Goal: Task Accomplishment & Management: Manage account settings

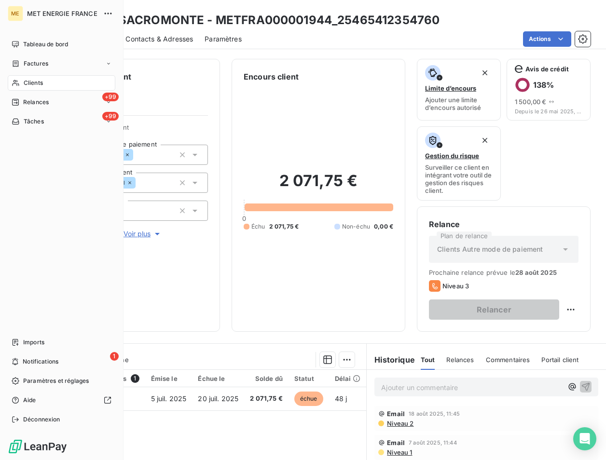
click at [24, 82] on span "Clients" at bounding box center [33, 83] width 19 height 9
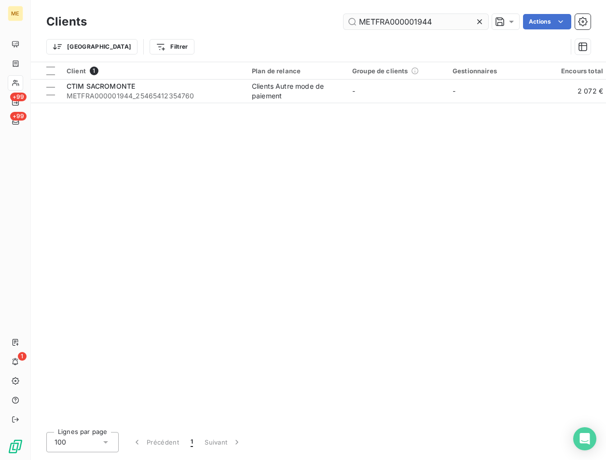
click at [406, 25] on input "METFRA000001944" at bounding box center [416, 21] width 145 height 15
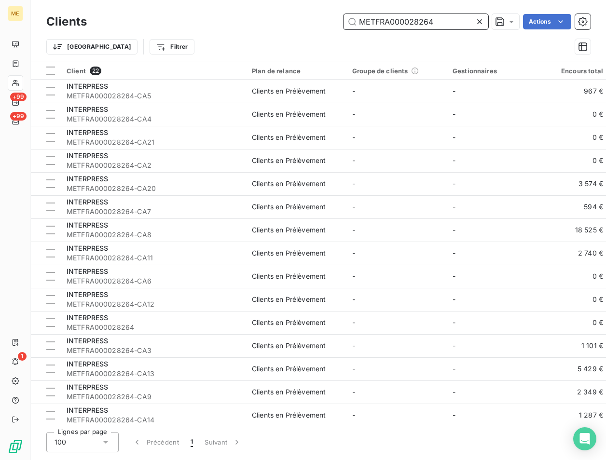
drag, startPoint x: 434, startPoint y: 20, endPoint x: 289, endPoint y: 17, distance: 145.7
click at [292, 20] on div "METFRA000028264 Actions" at bounding box center [344, 21] width 492 height 15
paste input "-CA8"
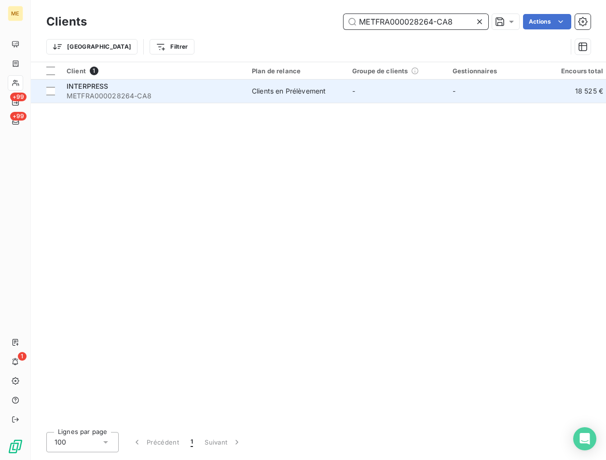
type input "METFRA000028264-CA8"
click at [78, 93] on span "METFRA000028264-CA8" at bounding box center [154, 96] width 174 height 10
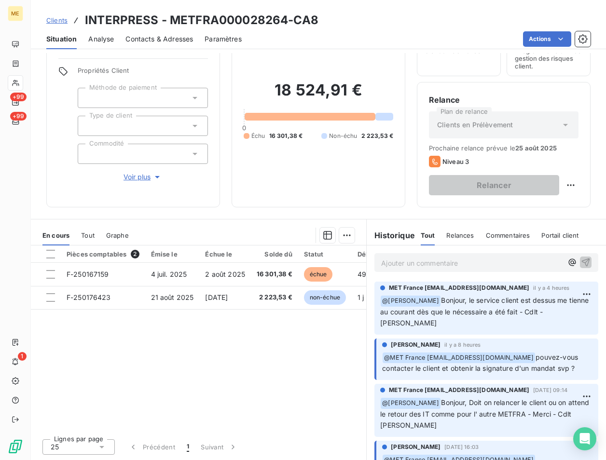
click at [417, 260] on p "Ajouter un commentaire ﻿" at bounding box center [471, 263] width 181 height 12
click at [567, 261] on icon "button" at bounding box center [572, 262] width 10 height 10
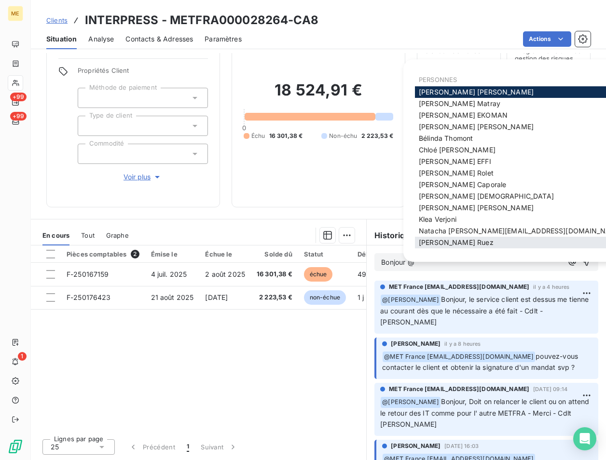
click at [456, 246] on span "[PERSON_NAME]" at bounding box center [456, 242] width 75 height 8
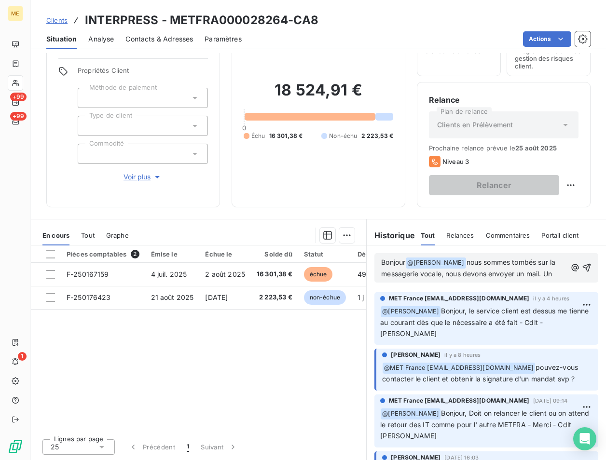
click at [547, 272] on span "nous sommes tombés sur la messagerie vocale, nous devons envoyer un mail. Un" at bounding box center [469, 268] width 176 height 20
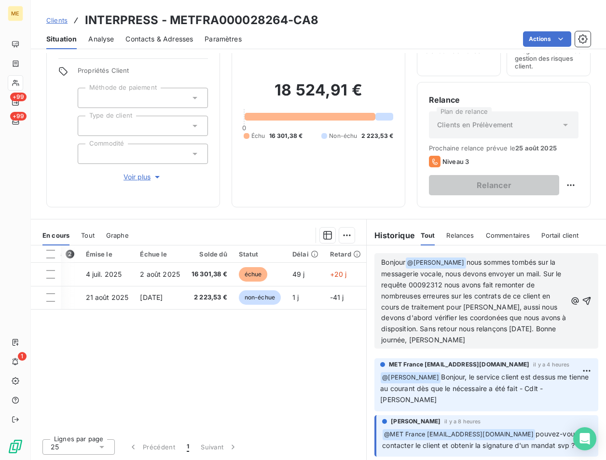
scroll to position [0, 67]
click at [419, 317] on span "nous sommes tombés sur la messagerie vocale, nous devons envoyer un mail. Sur l…" at bounding box center [473, 301] width 185 height 86
drag, startPoint x: 439, startPoint y: 287, endPoint x: 433, endPoint y: 303, distance: 17.2
drag, startPoint x: 433, startPoint y: 303, endPoint x: 430, endPoint y: 298, distance: 6.0
click at [582, 296] on button "button" at bounding box center [587, 301] width 10 height 12
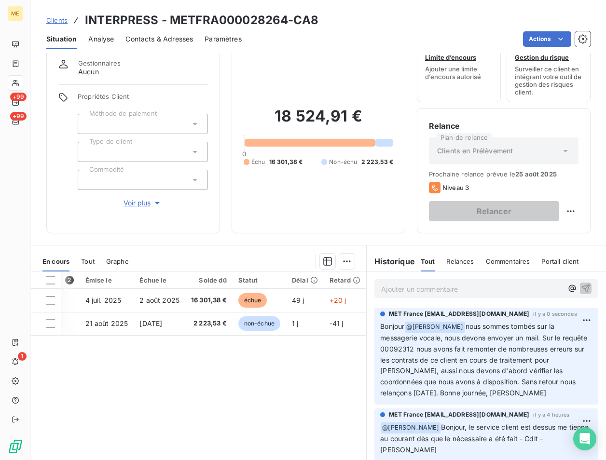
scroll to position [0, 0]
